Goal: Communication & Community: Participate in discussion

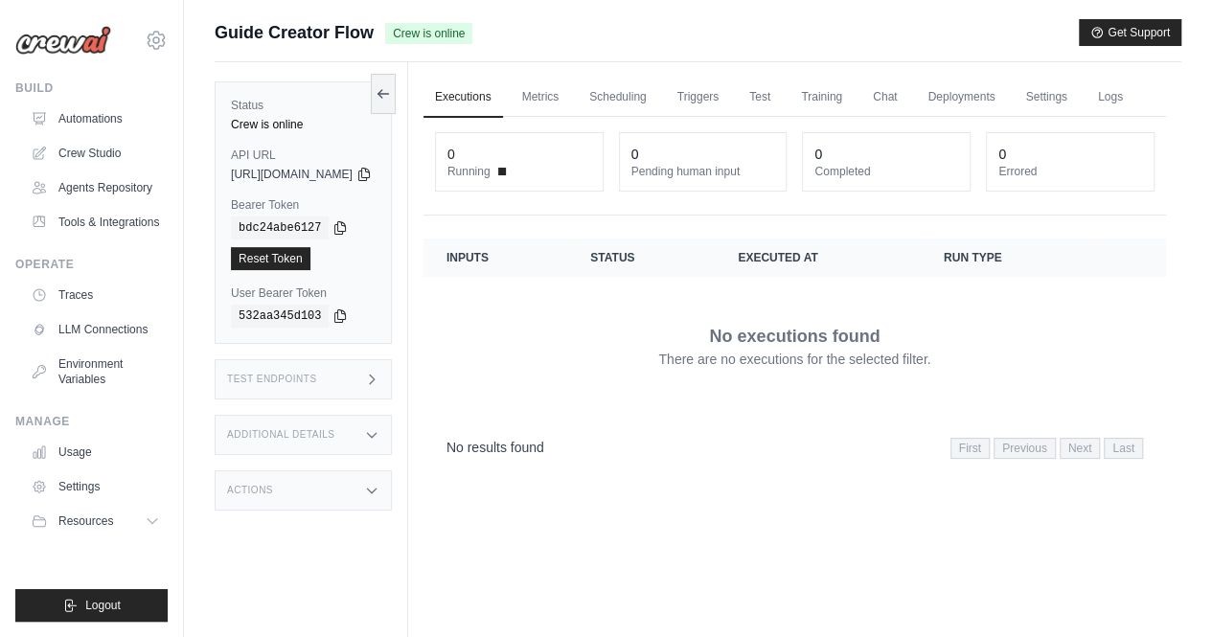
scroll to position [2, 0]
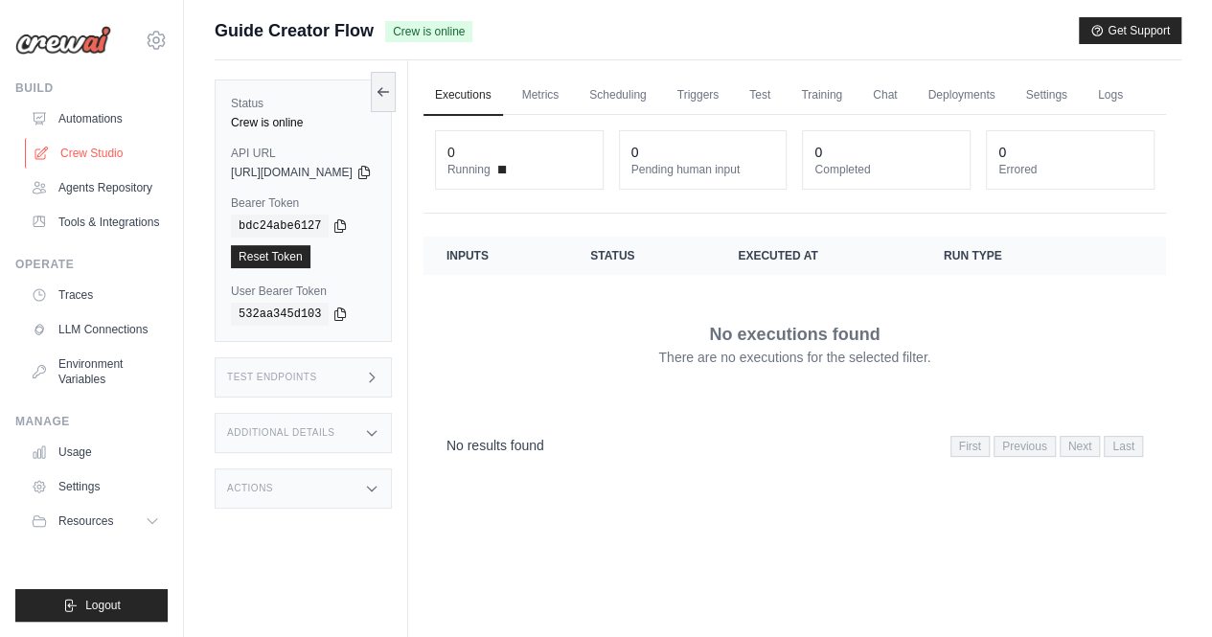
click at [122, 156] on link "Crew Studio" at bounding box center [97, 153] width 145 height 31
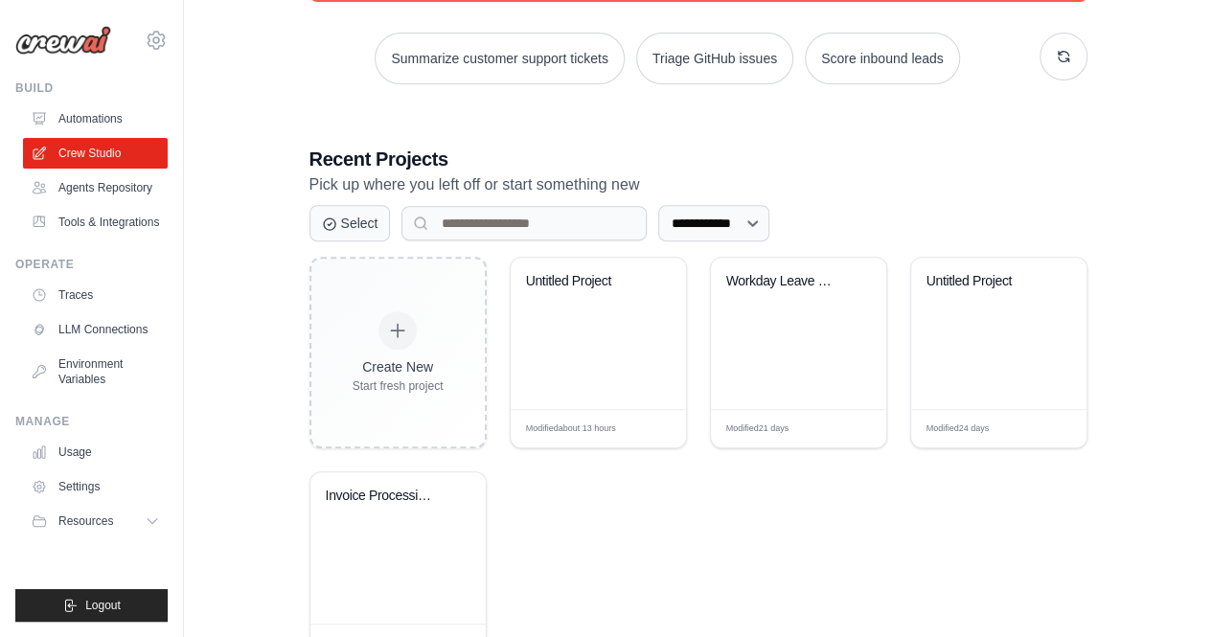
scroll to position [348, 0]
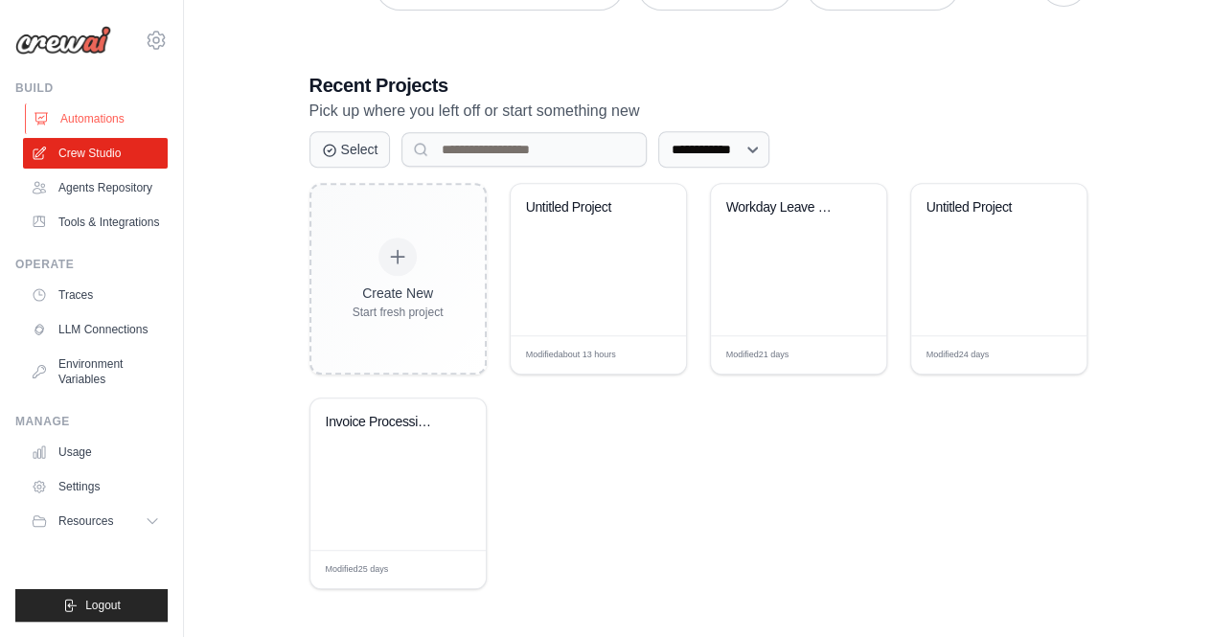
click at [119, 124] on link "Automations" at bounding box center [97, 118] width 145 height 31
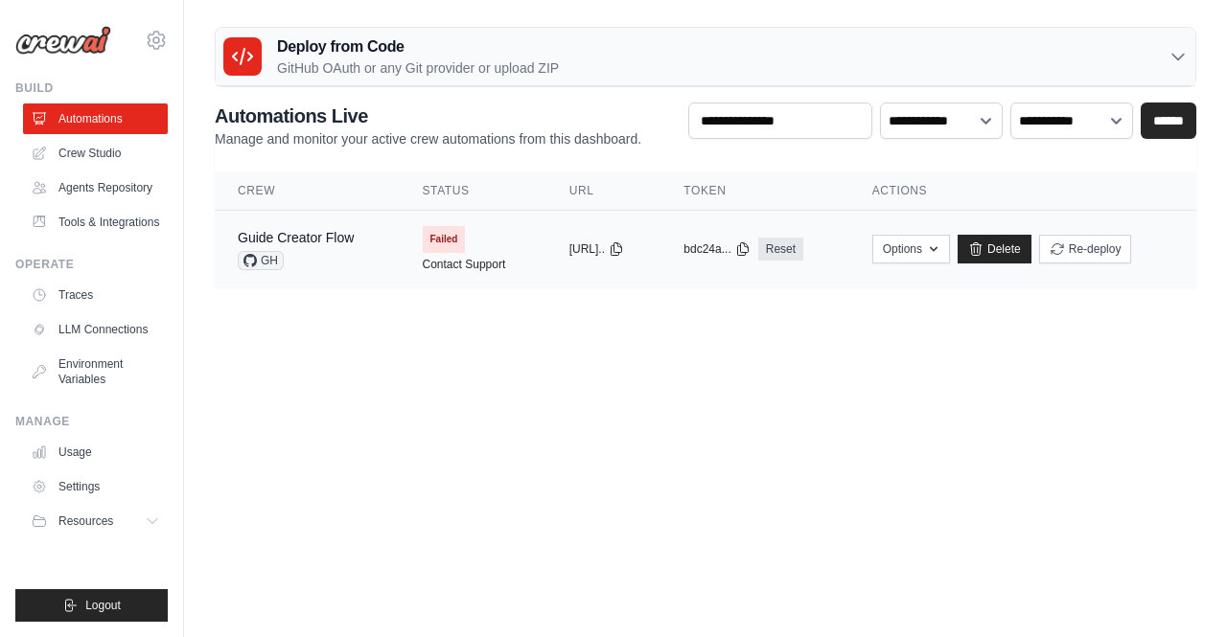
click at [423, 241] on span "Failed" at bounding box center [444, 239] width 43 height 27
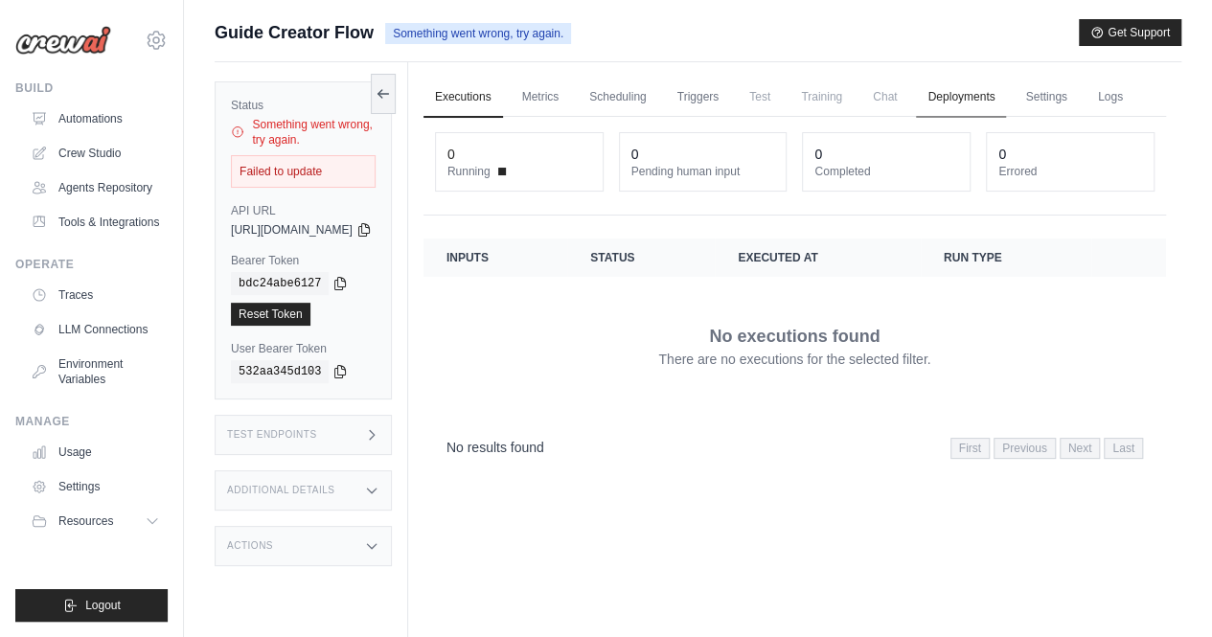
click at [1006, 100] on link "Deployments" at bounding box center [961, 98] width 90 height 40
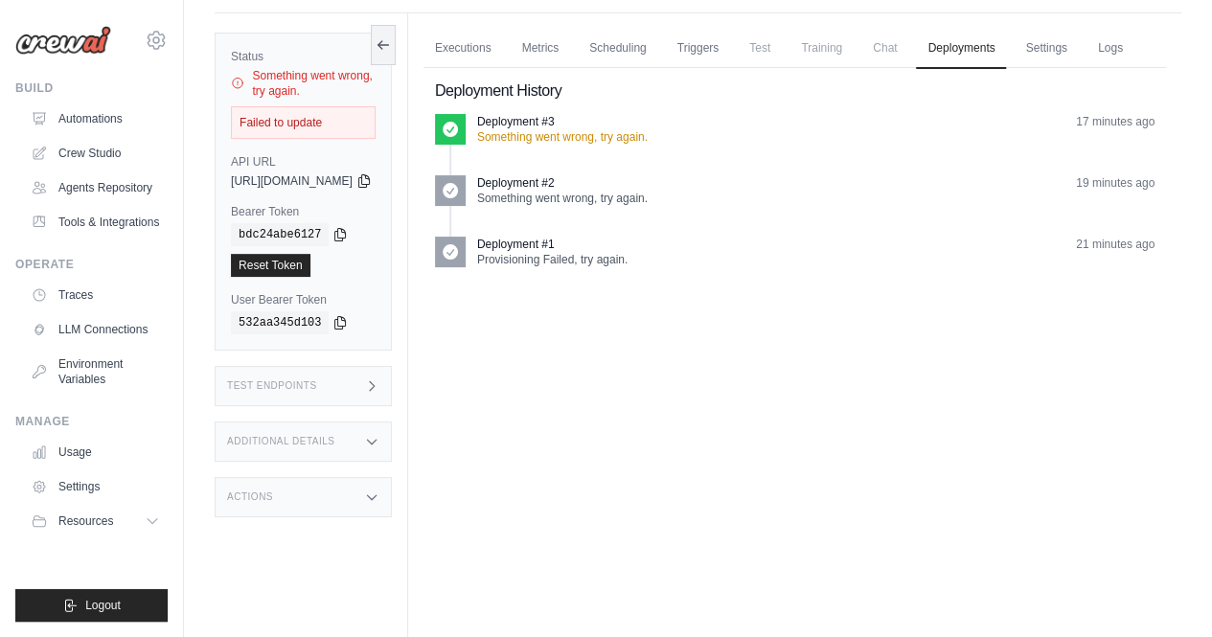
scroll to position [52, 0]
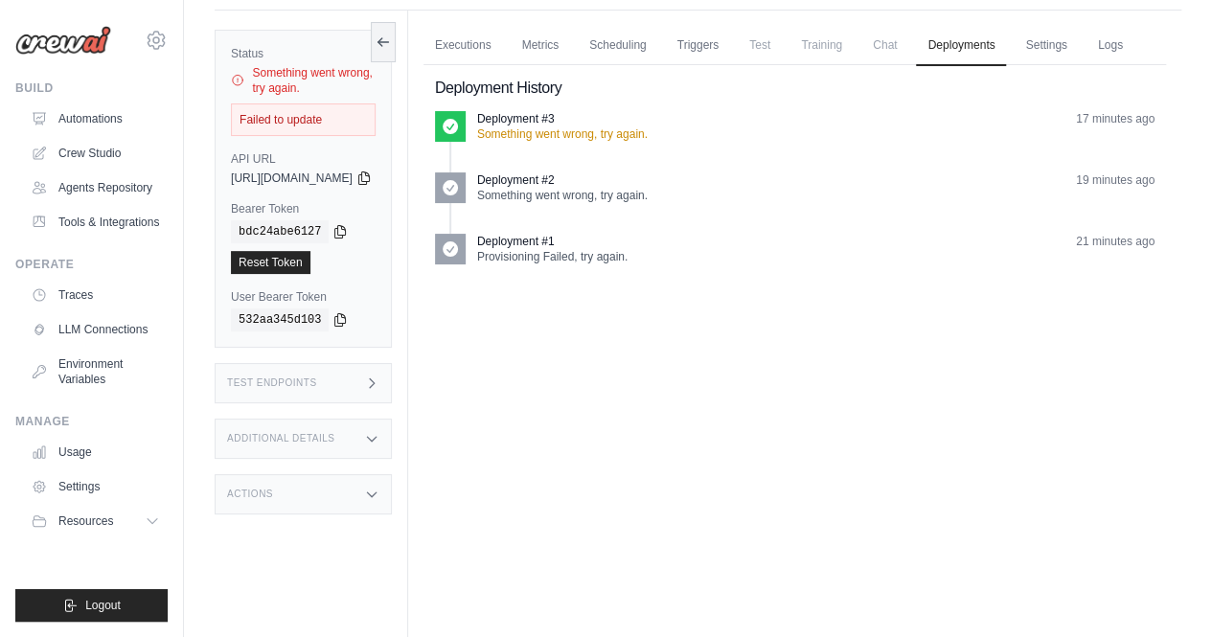
click at [623, 142] on p "Something went wrong, try again." at bounding box center [562, 133] width 171 height 15
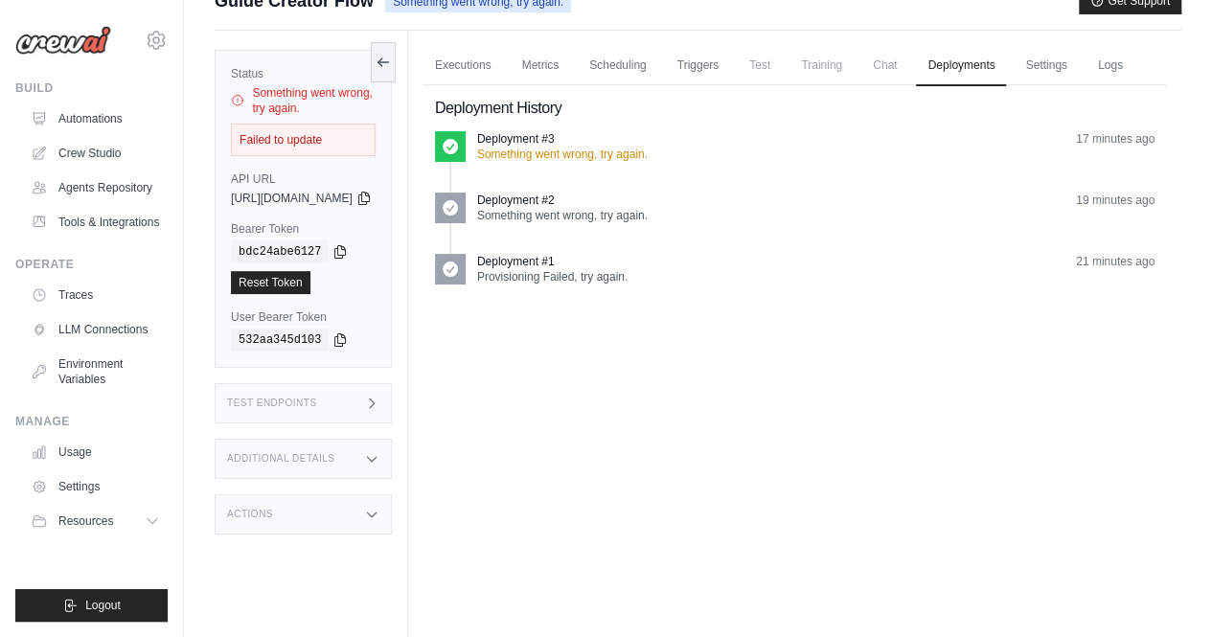
scroll to position [33, 0]
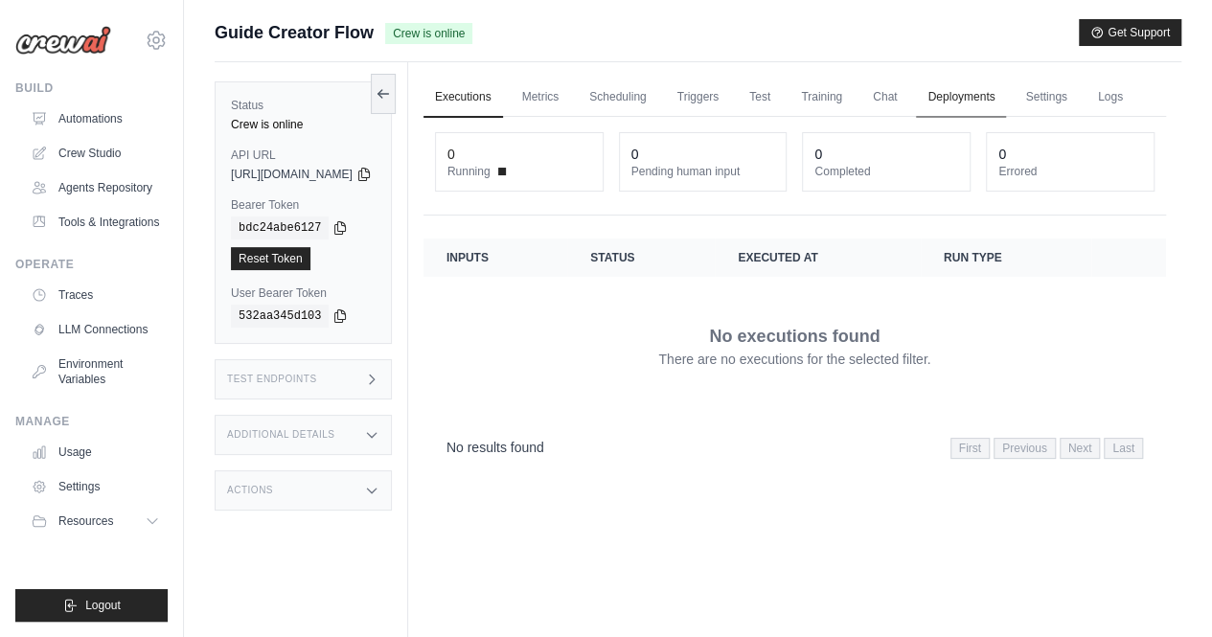
click at [995, 101] on link "Deployments" at bounding box center [961, 98] width 90 height 40
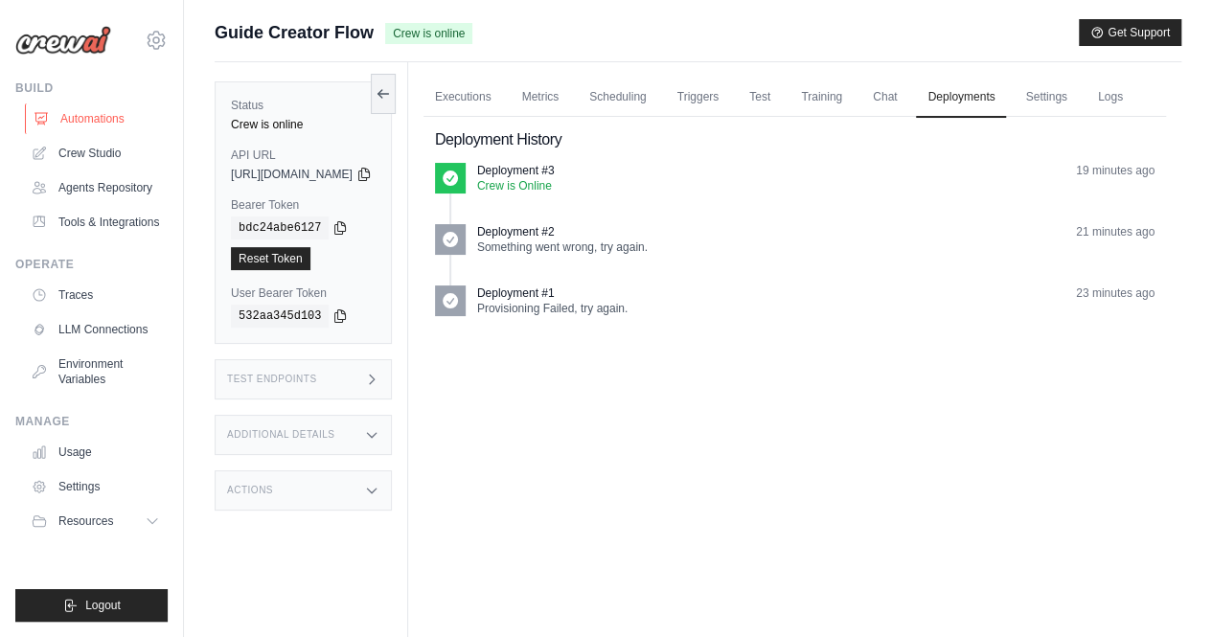
click at [113, 125] on link "Automations" at bounding box center [97, 118] width 145 height 31
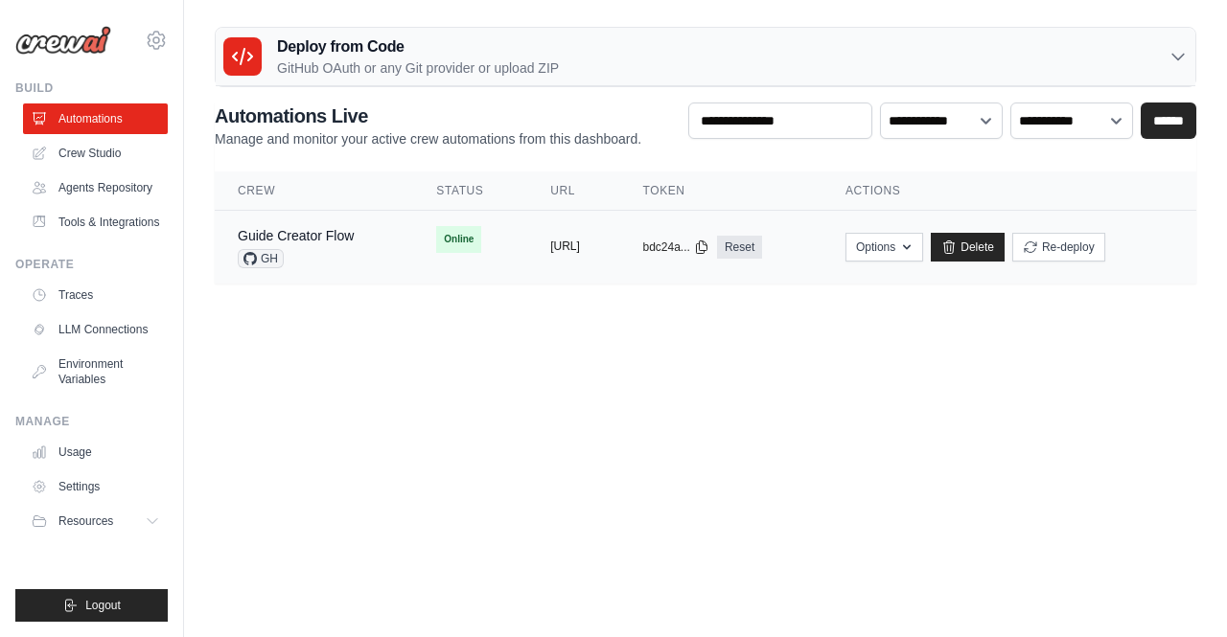
click at [556, 243] on button "https://guide-creator-flow-43e8243c" at bounding box center [565, 246] width 30 height 15
click at [550, 247] on button "https://guide-creator-flow-43e8243c" at bounding box center [565, 246] width 30 height 15
click at [299, 236] on link "Guide Creator Flow" at bounding box center [296, 235] width 116 height 15
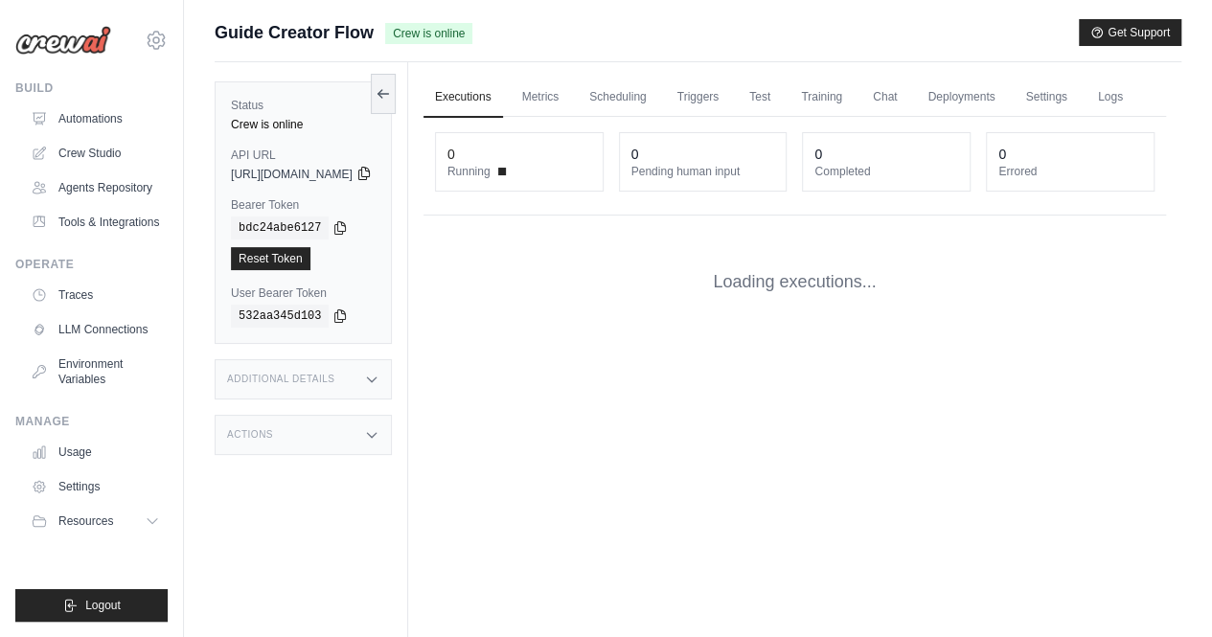
click at [372, 176] on icon at bounding box center [363, 173] width 15 height 15
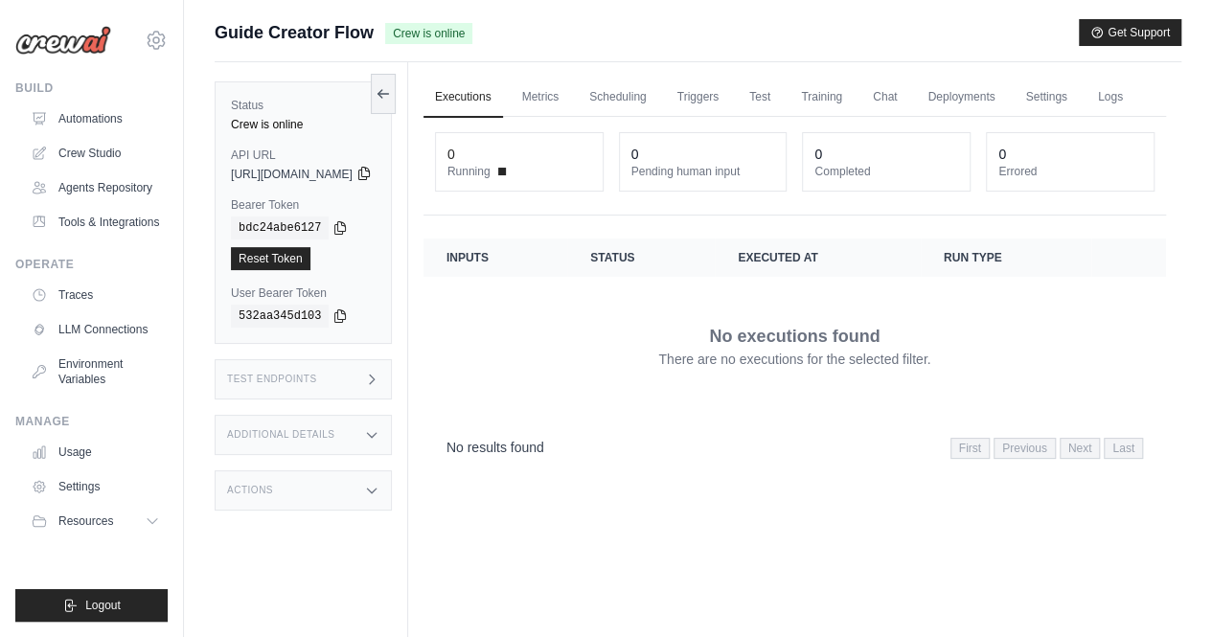
click at [372, 176] on icon at bounding box center [363, 173] width 15 height 15
click at [372, 177] on icon at bounding box center [363, 173] width 15 height 15
click at [283, 482] on div "Actions" at bounding box center [303, 491] width 177 height 40
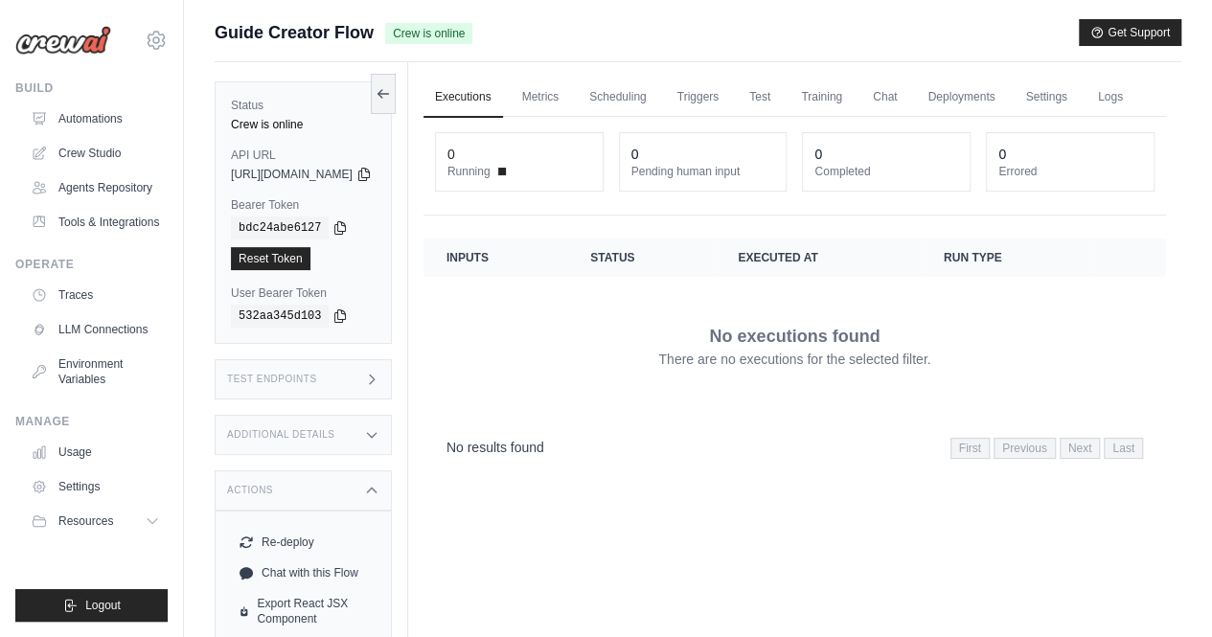
scroll to position [117, 0]
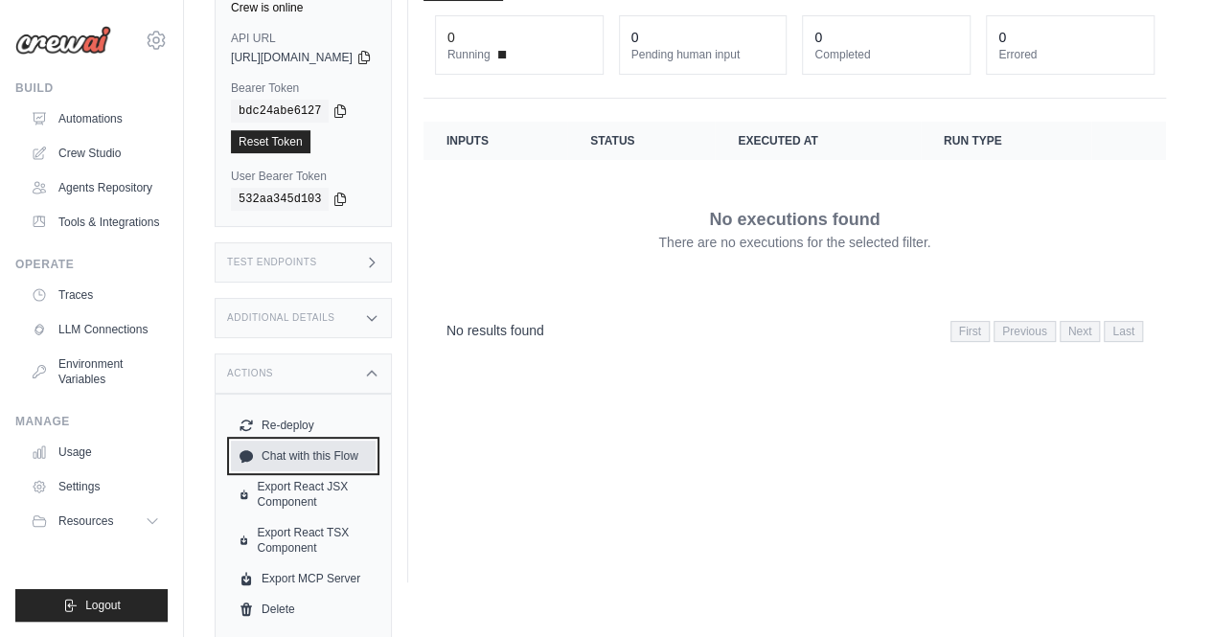
click at [349, 448] on link "Chat with this Flow" at bounding box center [303, 456] width 145 height 31
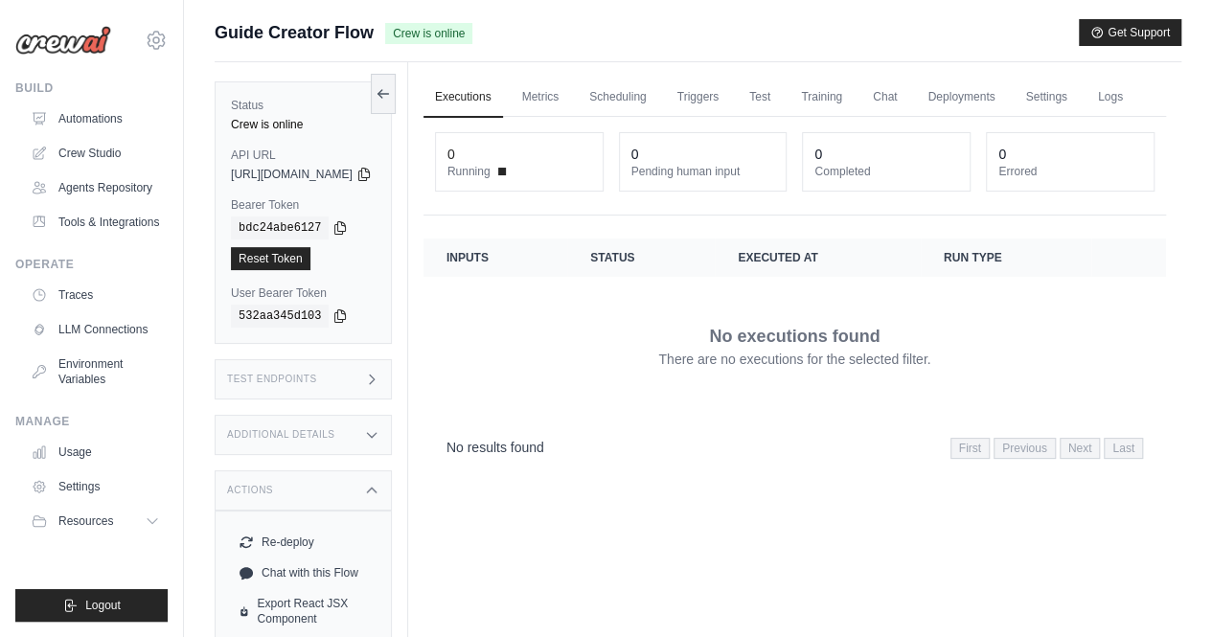
click at [372, 377] on div "Test Endpoints" at bounding box center [303, 379] width 177 height 40
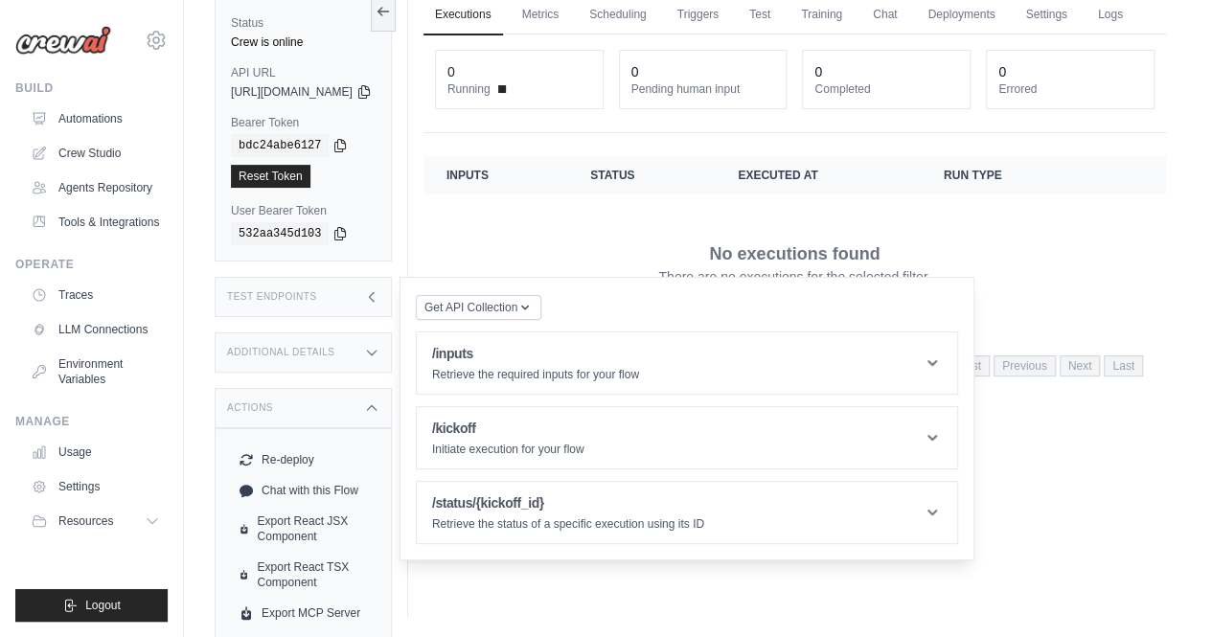
scroll to position [74, 0]
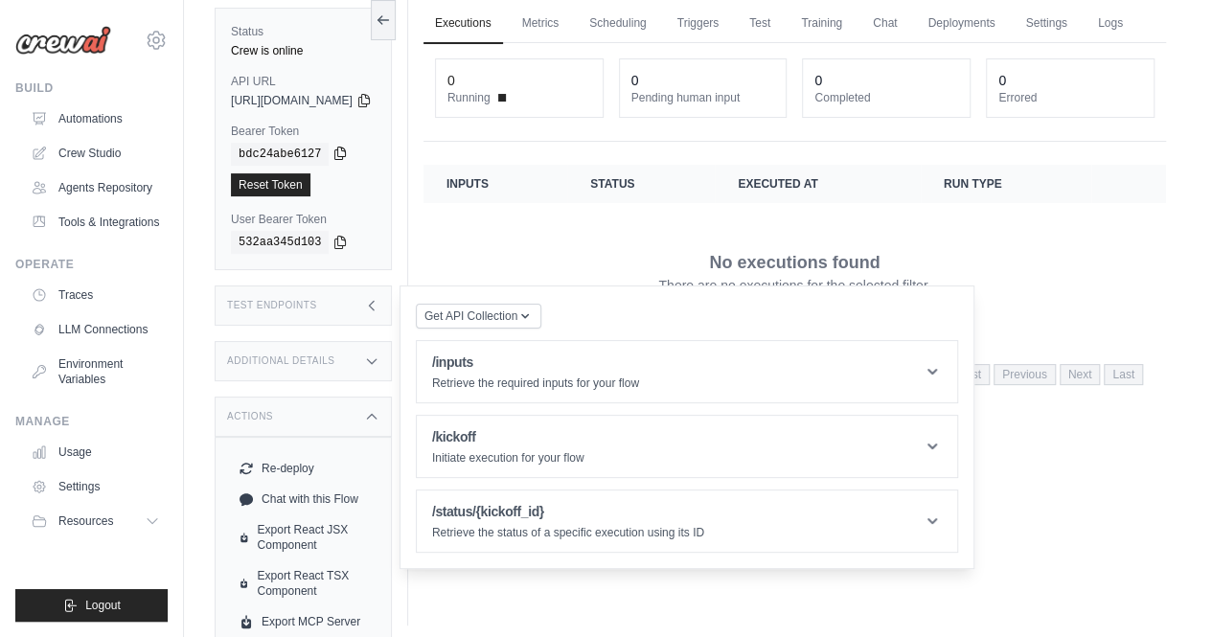
click at [333, 149] on icon at bounding box center [340, 153] width 15 height 15
click at [806, 541] on header "/status/{kickoff_id} Retrieve the status of a specific execution using its ID" at bounding box center [687, 521] width 540 height 61
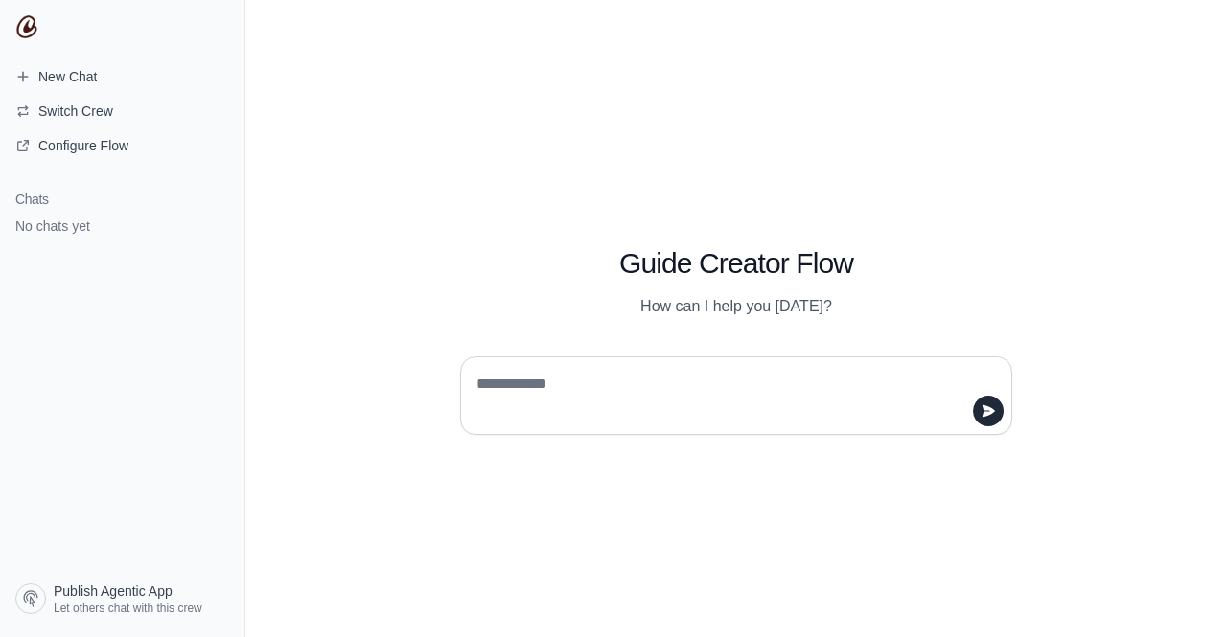
click at [567, 377] on textarea at bounding box center [730, 396] width 516 height 54
type textarea "**********"
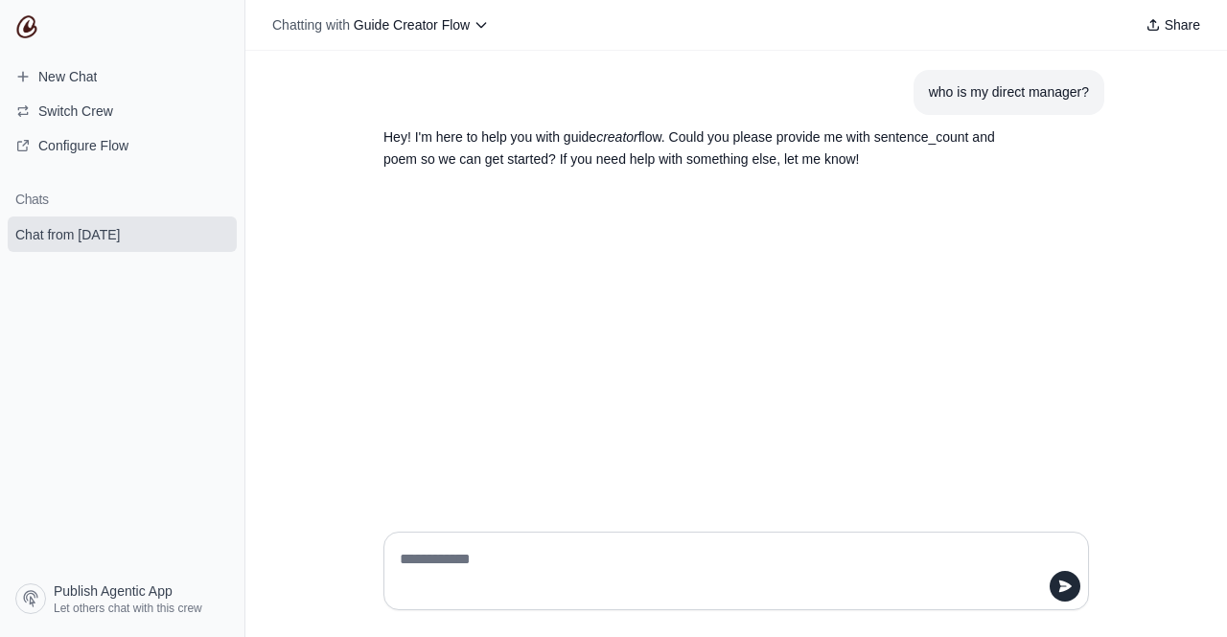
click at [522, 574] on textarea at bounding box center [730, 571] width 669 height 54
type textarea "**"
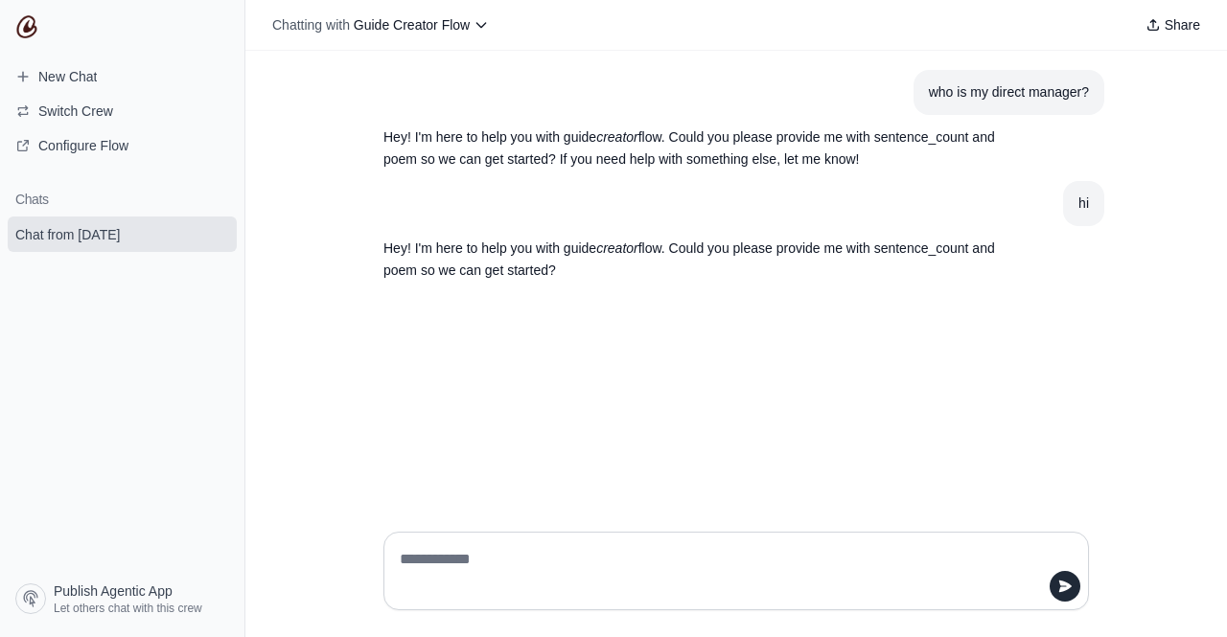
click at [604, 553] on textarea at bounding box center [730, 571] width 669 height 54
